Goal: Register for event/course

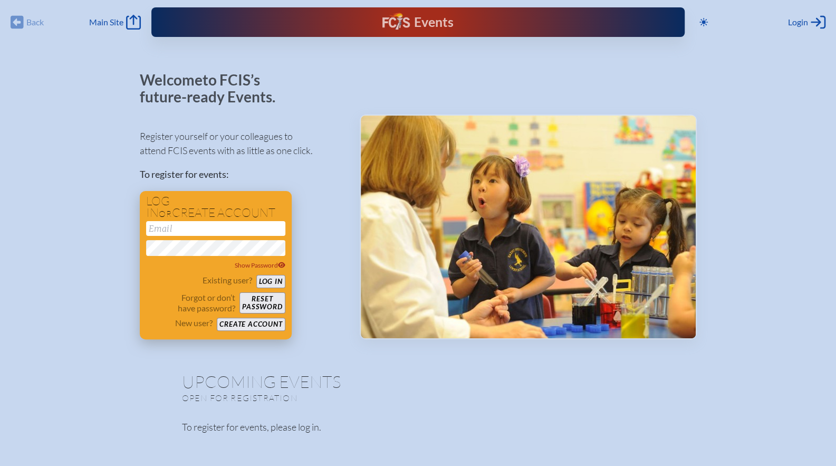
click at [183, 224] on input "email" at bounding box center [215, 228] width 139 height 15
type input "[EMAIL_ADDRESS][DOMAIN_NAME]"
click at [272, 284] on button "Log in" at bounding box center [270, 281] width 29 height 13
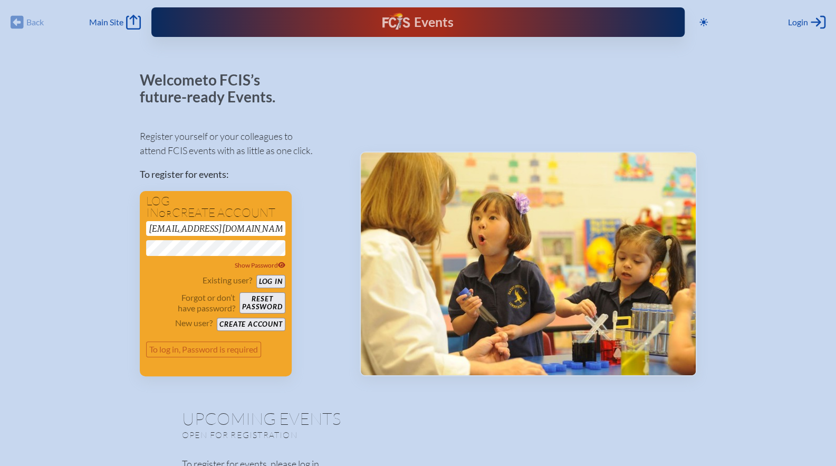
click at [256, 275] on button "Log in" at bounding box center [270, 281] width 29 height 13
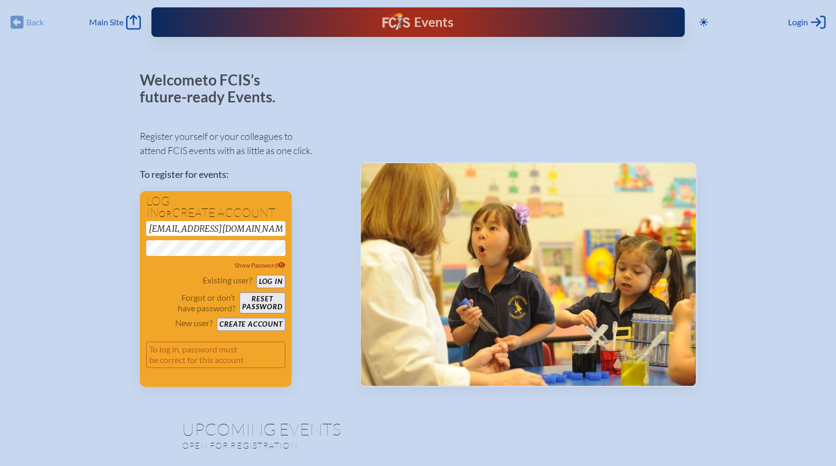
click at [42, 252] on div "Welcome to FCIS’s future-ready Events. Register yourself or your colleagues to …" at bounding box center [418, 283] width 802 height 422
click at [209, 284] on p "Existing user?" at bounding box center [227, 280] width 50 height 11
click at [217, 224] on input "[EMAIL_ADDRESS][DOMAIN_NAME]" at bounding box center [215, 228] width 139 height 15
click at [264, 280] on button "Log in" at bounding box center [270, 281] width 29 height 13
click at [249, 323] on button "Create account" at bounding box center [251, 323] width 68 height 13
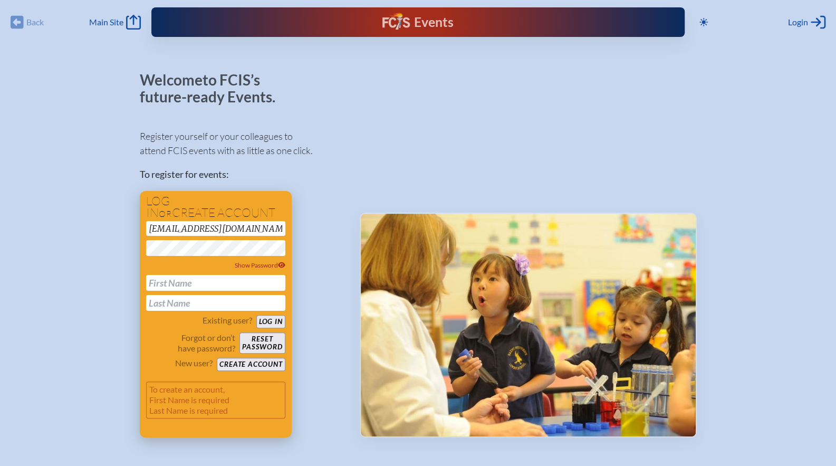
click at [211, 284] on input "text" at bounding box center [215, 283] width 139 height 16
type input "Jessica"
type input "Merrick"
click at [231, 364] on button "Create account" at bounding box center [251, 363] width 68 height 13
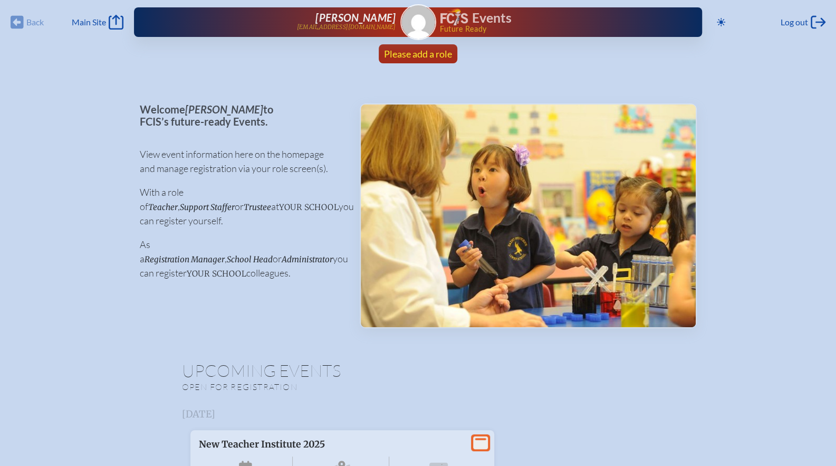
click at [418, 50] on span "Please add a role" at bounding box center [418, 54] width 68 height 12
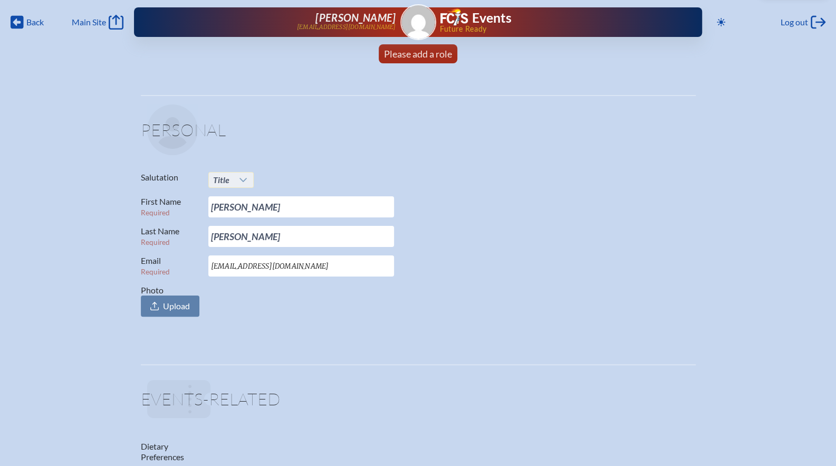
click at [231, 179] on span "Title" at bounding box center [221, 179] width 25 height 15
click at [221, 215] on span "Mrs." at bounding box center [220, 214] width 16 height 11
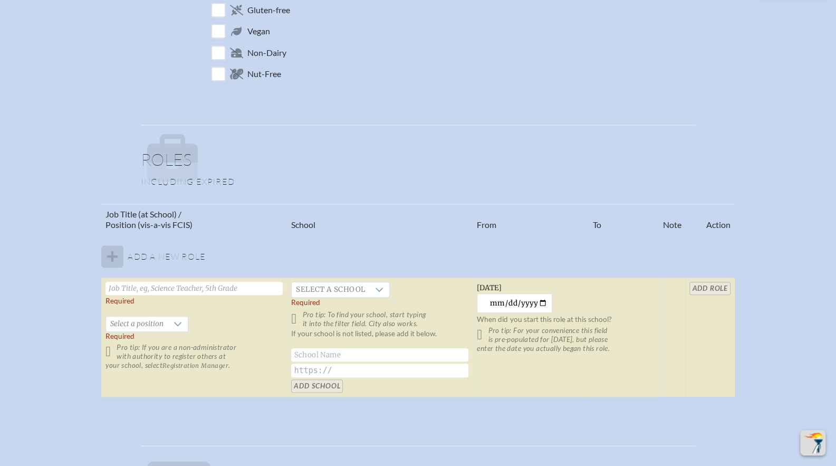
scroll to position [497, 0]
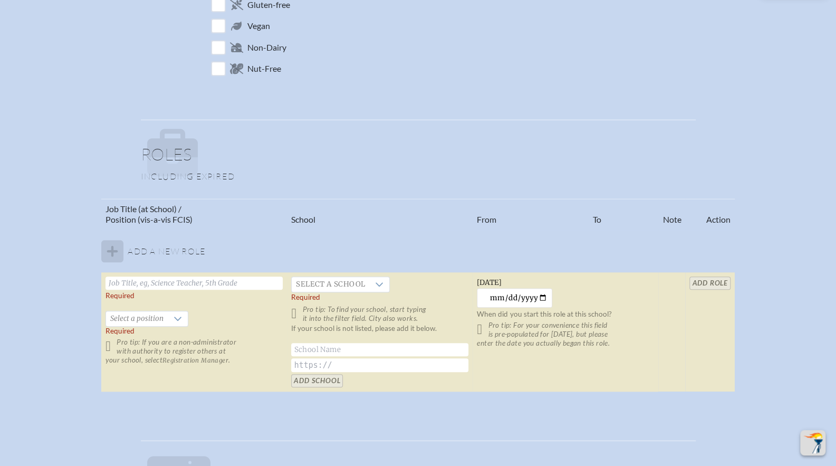
click at [110, 253] on tbody "Add a new role Required   Select a position Required Pro tip: If you are a non-…" at bounding box center [417, 310] width 633 height 162
click at [126, 286] on input "text" at bounding box center [193, 282] width 177 height 13
click at [124, 258] on tbody "Add a new role Required   Select a position Required Pro tip: If you are a non-…" at bounding box center [417, 310] width 633 height 162
click at [148, 284] on input "text" at bounding box center [193, 282] width 177 height 13
type input "Director of Teaching and Learning"
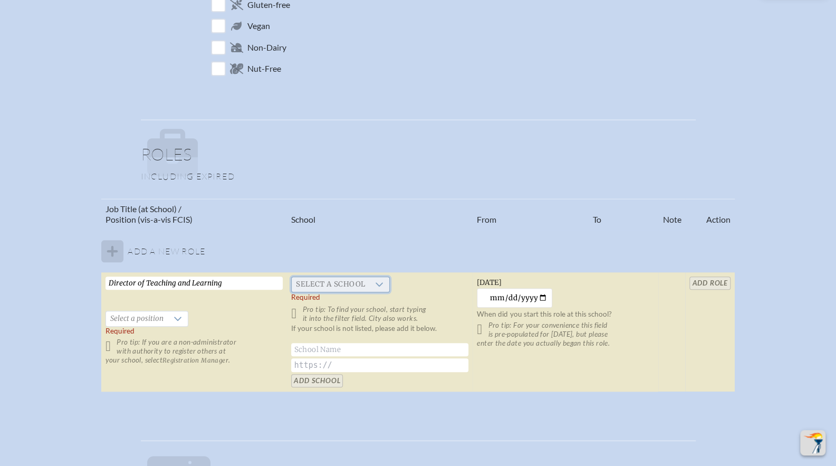
click at [326, 281] on span "Select a school" at bounding box center [331, 284] width 78 height 15
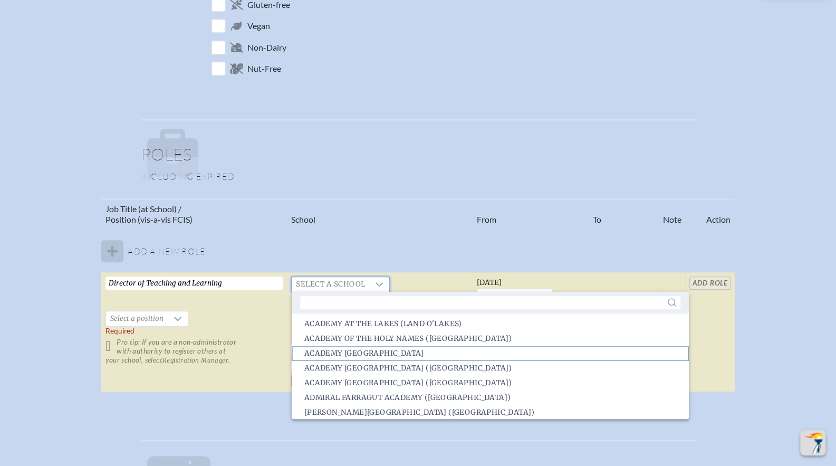
scroll to position [0, 0]
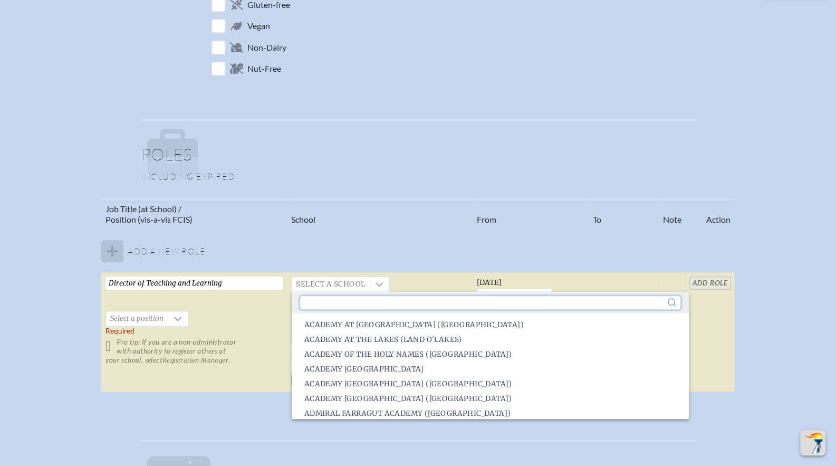
click at [314, 308] on input "text" at bounding box center [490, 302] width 380 height 13
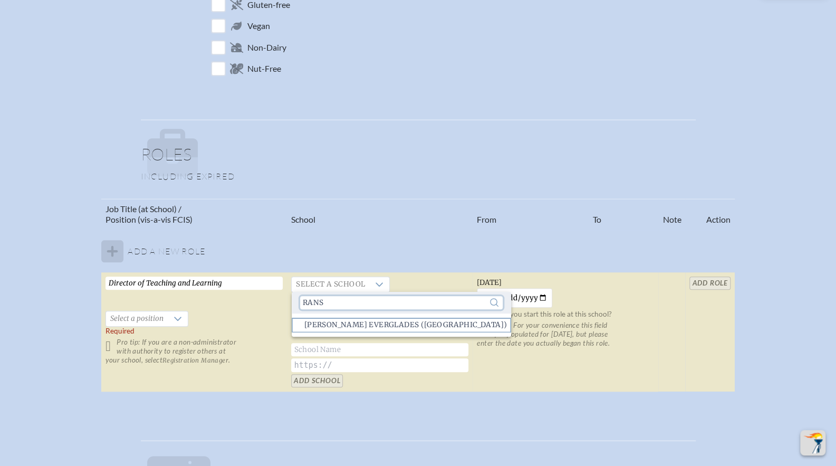
type input "rans"
click at [360, 323] on span "Ransom Everglades (Coconut Grove)" at bounding box center [405, 325] width 203 height 11
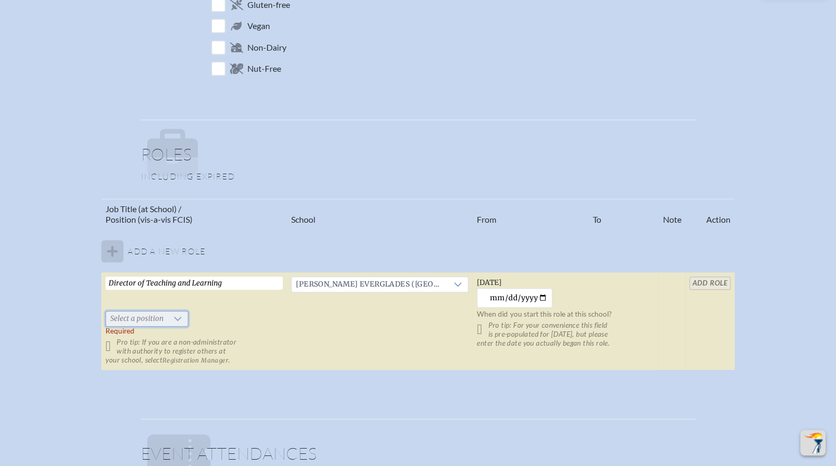
click at [142, 317] on span "Select a position" at bounding box center [137, 318] width 62 height 15
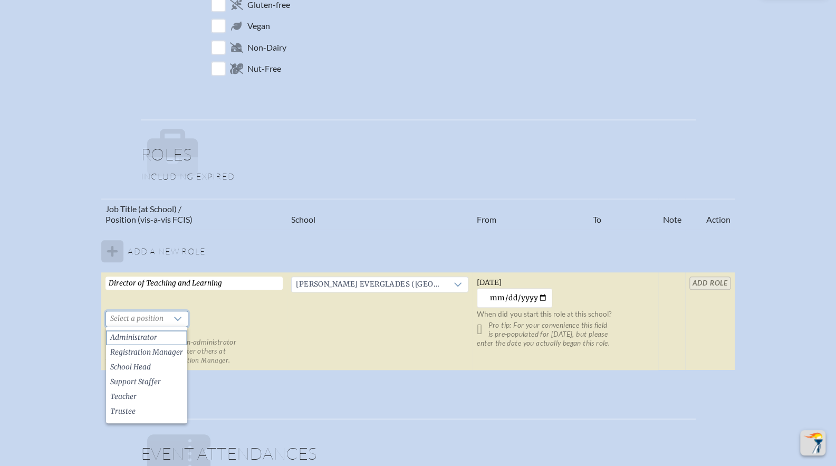
click at [139, 336] on span "Administrator" at bounding box center [133, 337] width 47 height 11
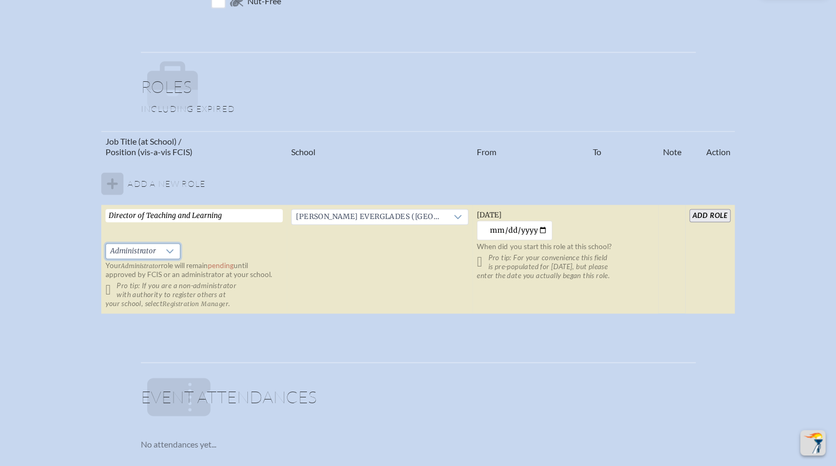
scroll to position [567, 0]
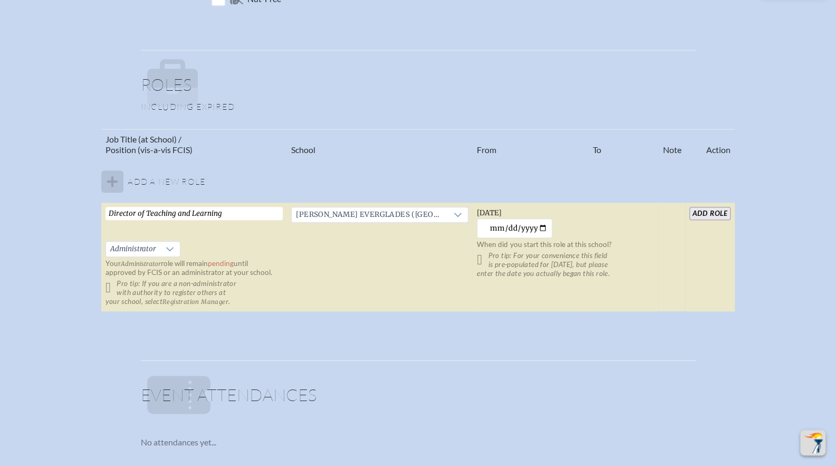
click at [702, 210] on input "add Role" at bounding box center [709, 213] width 41 height 13
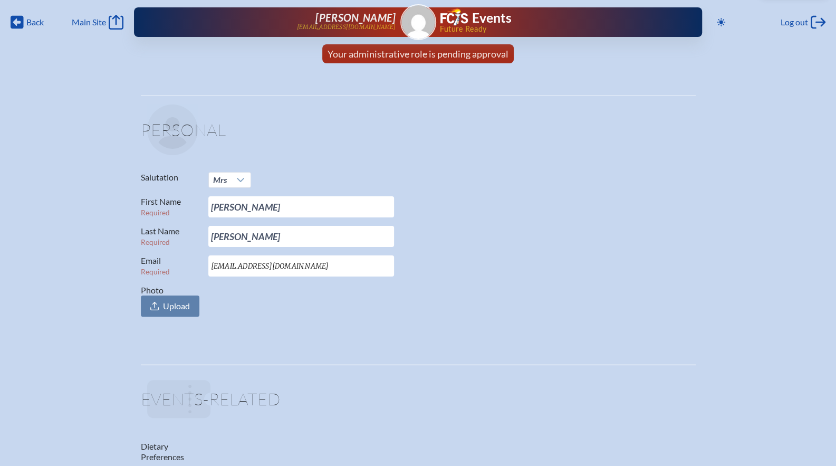
scroll to position [0, 0]
click at [95, 23] on span "Main Site" at bounding box center [89, 22] width 34 height 11
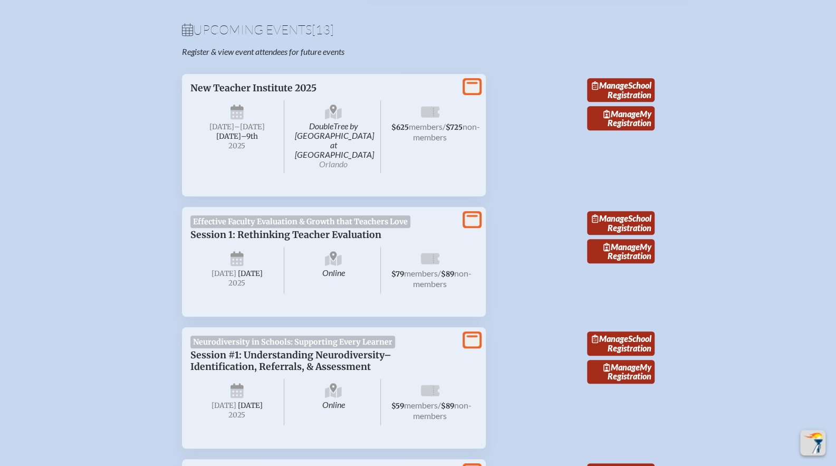
scroll to position [339, 8]
click at [465, 212] on icon at bounding box center [472, 218] width 15 height 13
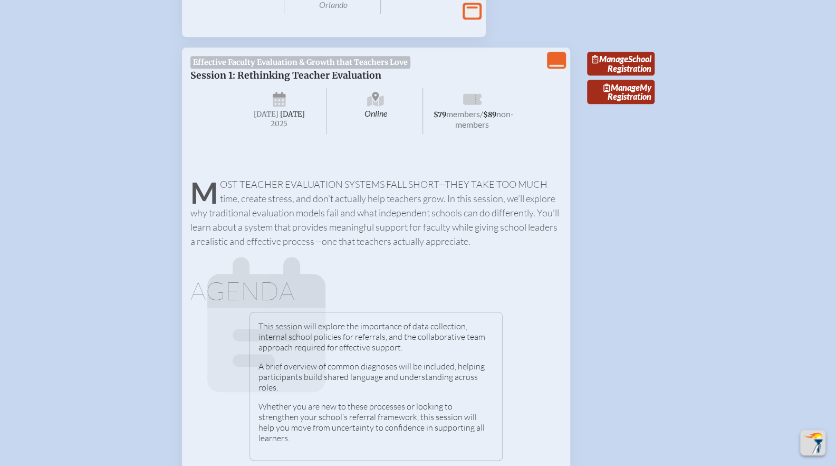
scroll to position [492, 0]
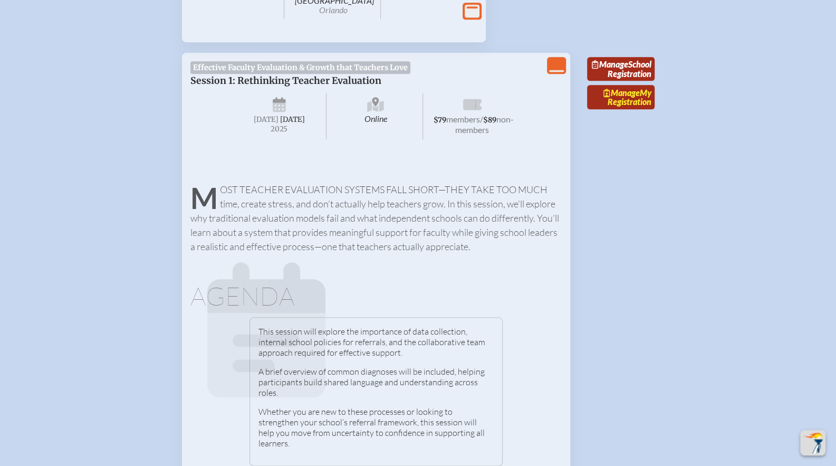
click at [631, 95] on span "Manage" at bounding box center [621, 93] width 36 height 10
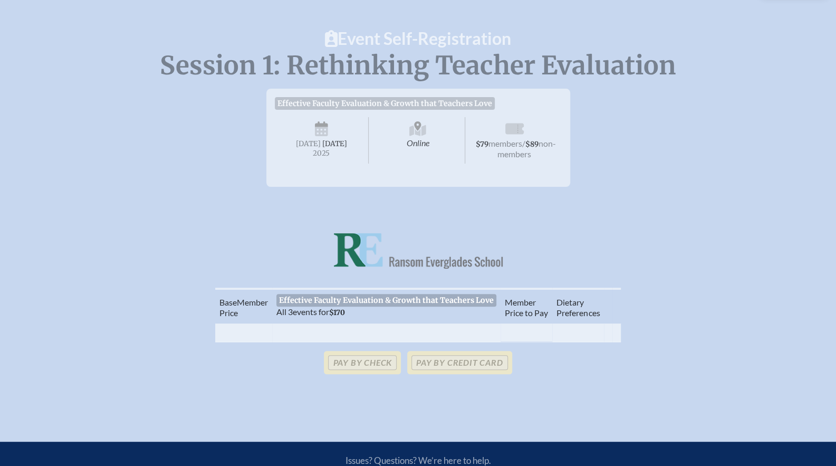
scroll to position [65, 0]
click at [533, 319] on th "Member Price to Pay" at bounding box center [526, 305] width 52 height 34
click at [345, 316] on span "$170" at bounding box center [337, 311] width 16 height 9
click at [476, 159] on span "$79 members / $89 non-members" at bounding box center [514, 140] width 94 height 46
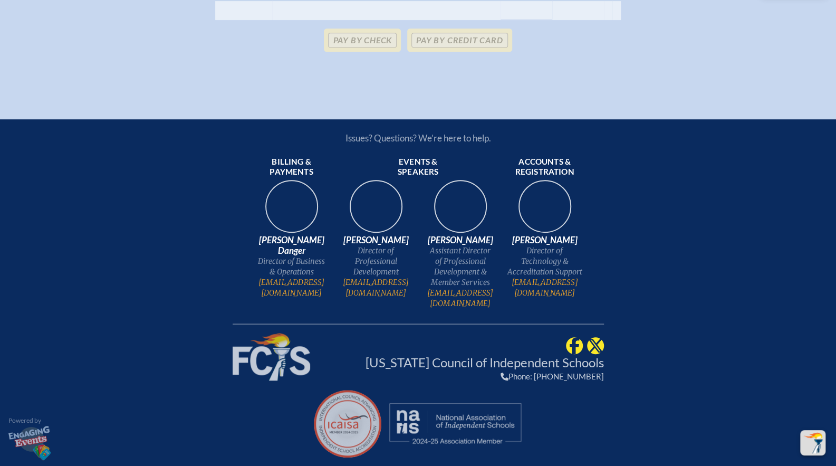
scroll to position [0, 2]
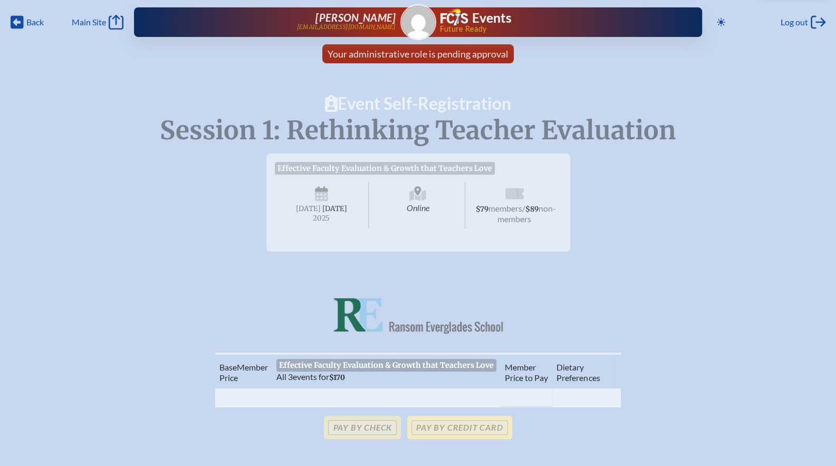
click at [447, 439] on p "Pay by Credit Card" at bounding box center [459, 426] width 104 height 23
drag, startPoint x: 447, startPoint y: 441, endPoint x: 422, endPoint y: 439, distance: 24.9
click at [422, 439] on p "Pay by Credit Card" at bounding box center [459, 426] width 104 height 23
click at [335, 370] on span "Effective Faculty Evaluation & Growth that Teachers Love" at bounding box center [386, 365] width 220 height 13
click at [404, 210] on span "Online" at bounding box center [418, 205] width 94 height 46
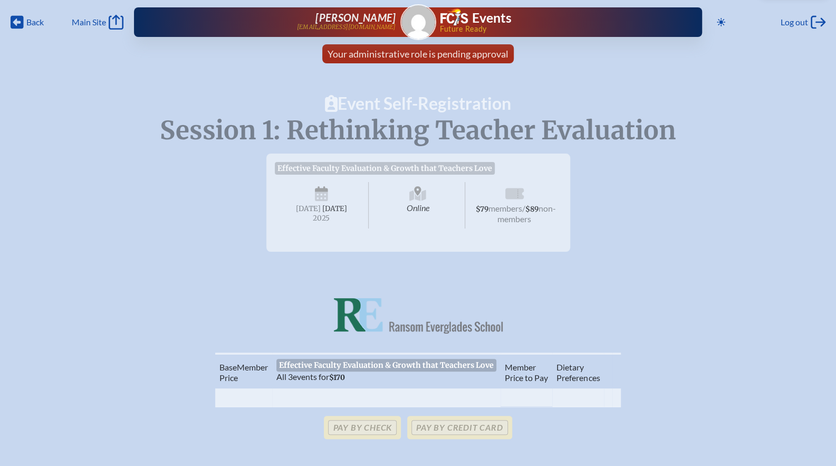
click at [305, 209] on span "[DATE]" at bounding box center [308, 208] width 25 height 9
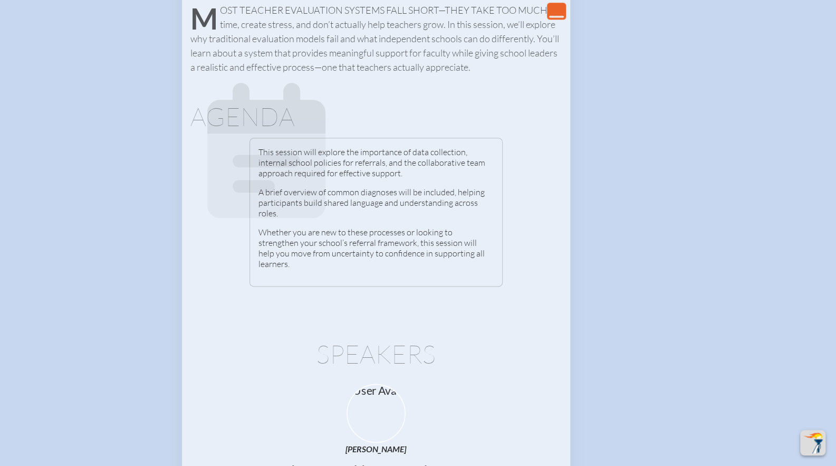
scroll to position [679, 3]
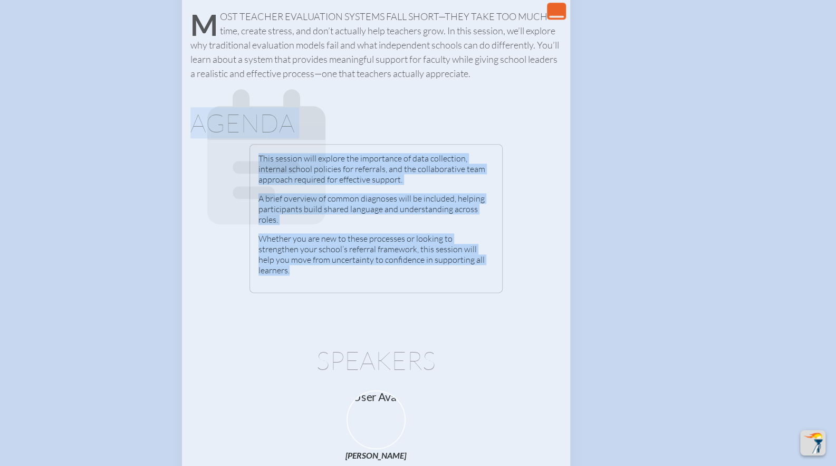
drag, startPoint x: 255, startPoint y: 155, endPoint x: 475, endPoint y: 262, distance: 244.3
click at [475, 262] on div "Agenda Agenda This session will explore the importance of data collection, inte…" at bounding box center [375, 187] width 371 height 212
copy div "Agenda This session will explore the importance of data collection, internal sc…"
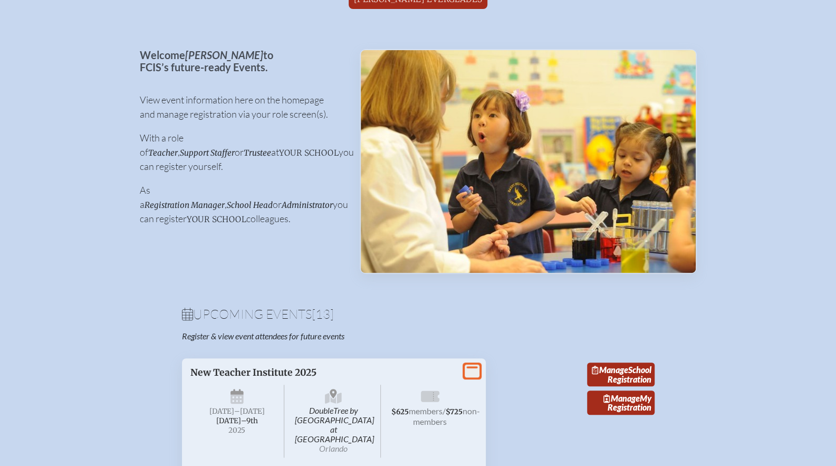
scroll to position [0, 0]
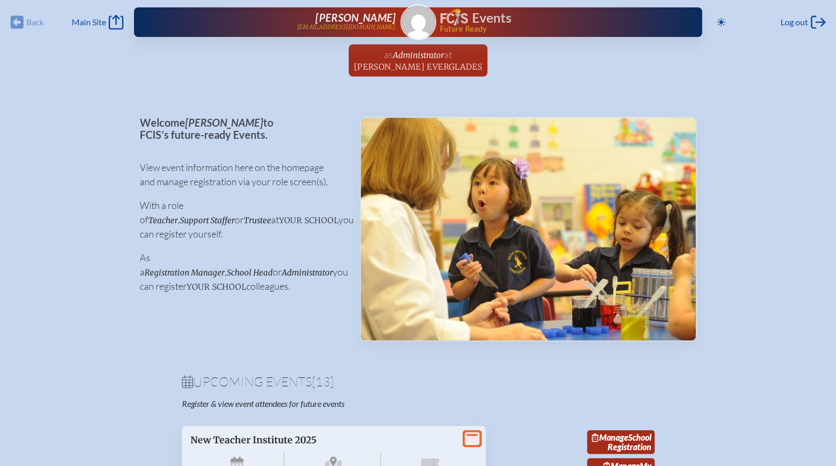
click at [189, 283] on div "View event information here on the homepage and manage registration via your ro…" at bounding box center [241, 227] width 203 height 152
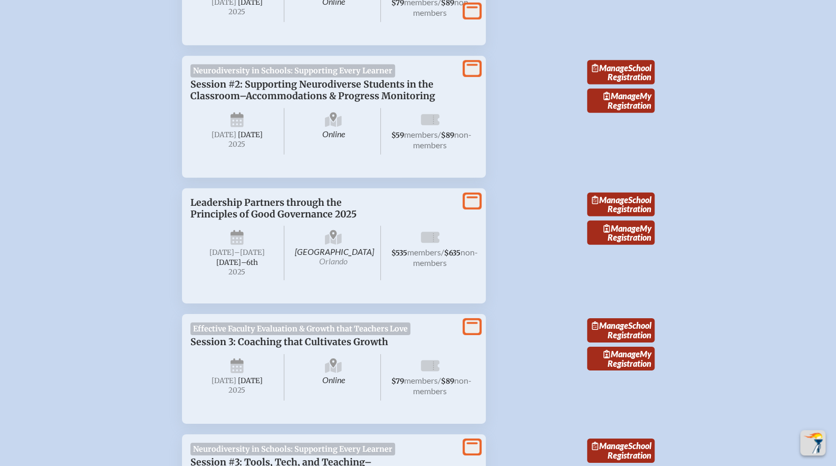
scroll to position [1927, 7]
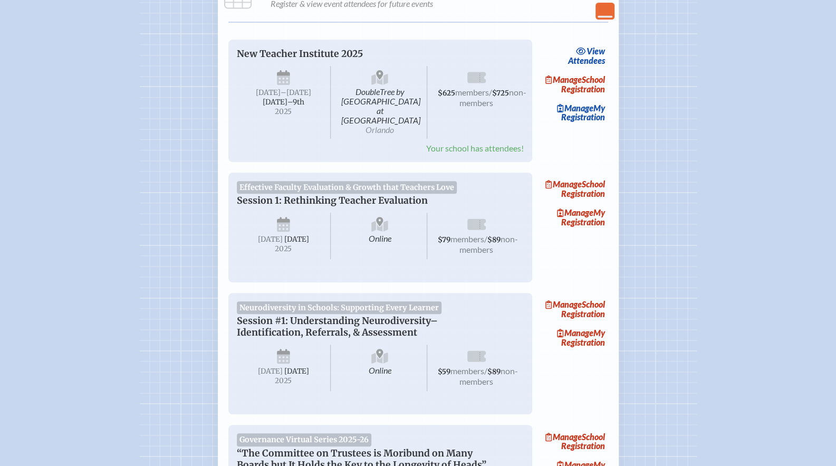
scroll to position [159, 0]
click at [578, 216] on link "Manage My Registration" at bounding box center [573, 217] width 67 height 24
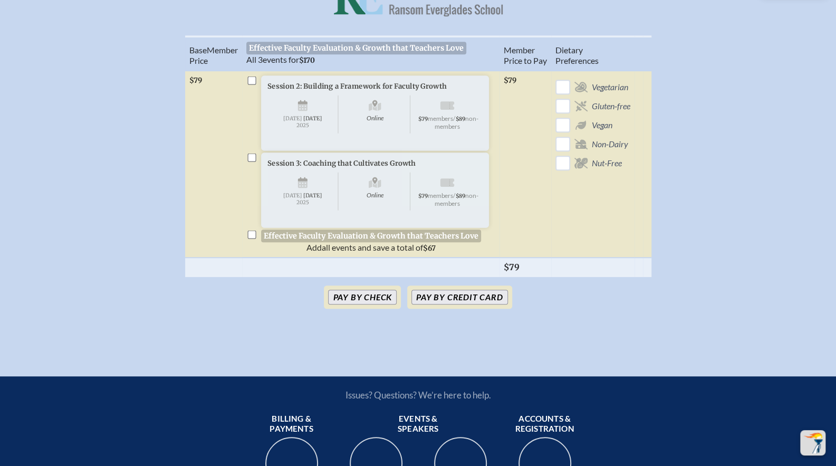
scroll to position [331, 8]
click at [439, 304] on button "Pay by Credit Card" at bounding box center [459, 296] width 96 height 15
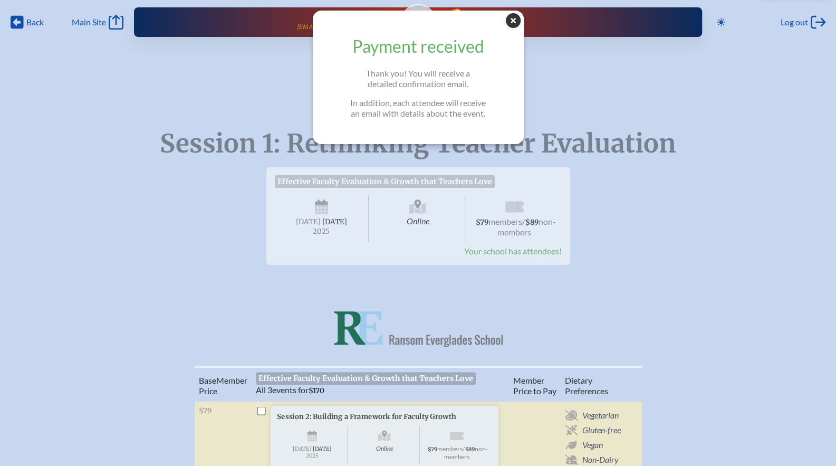
click at [517, 16] on icon at bounding box center [513, 20] width 15 height 15
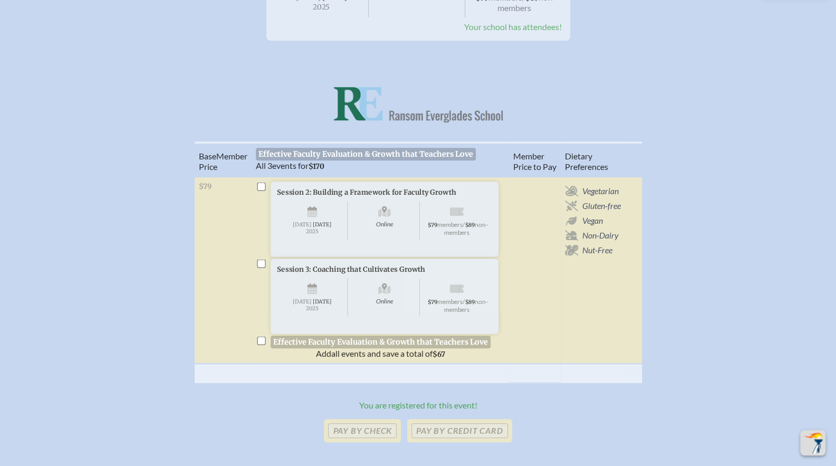
scroll to position [225, 8]
drag, startPoint x: 424, startPoint y: 285, endPoint x: 305, endPoint y: 199, distance: 146.5
click at [305, 199] on ul "Session 1: Rethinking Teacher Evaluation Online Tuesday , September 16th , 2025…" at bounding box center [380, 268] width 249 height 177
copy ul "Building a Framework for Faculty Growth Online Tuesday , September 30th , 2025 …"
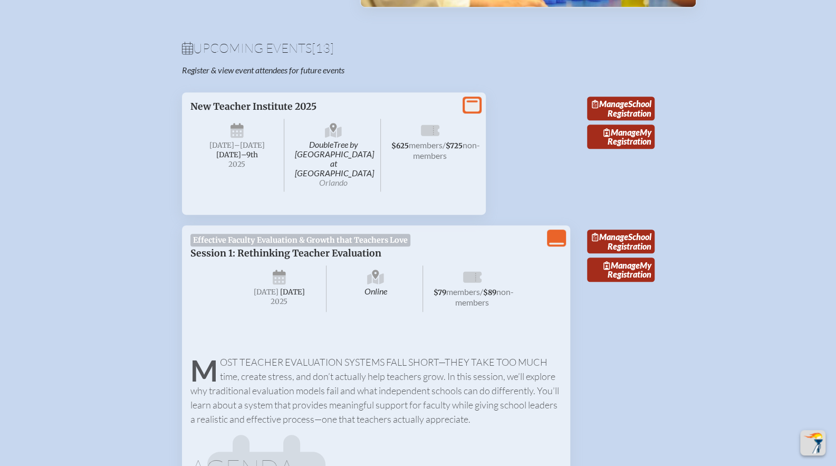
scroll to position [322, 0]
